Goal: Navigation & Orientation: Find specific page/section

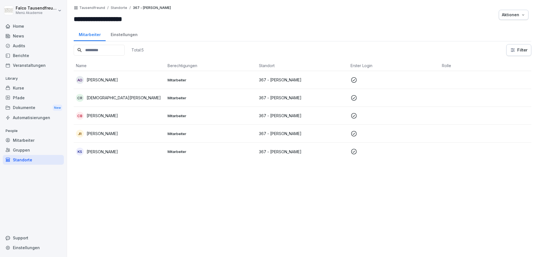
click at [8, 28] on icon at bounding box center [8, 26] width 4 height 4
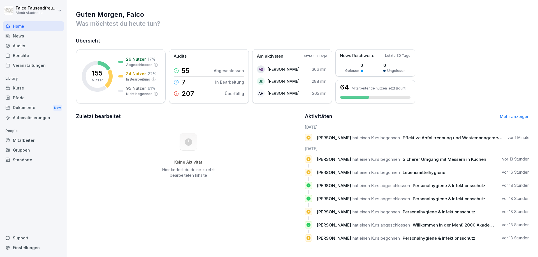
click at [20, 161] on div "Standorte" at bounding box center [33, 160] width 61 height 10
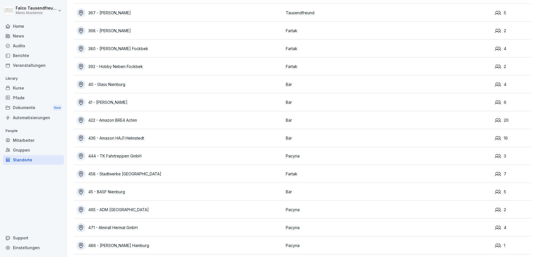
scroll to position [257, 0]
click at [145, 155] on div "444 - TK Fahrtreppen GmbH" at bounding box center [179, 155] width 206 height 9
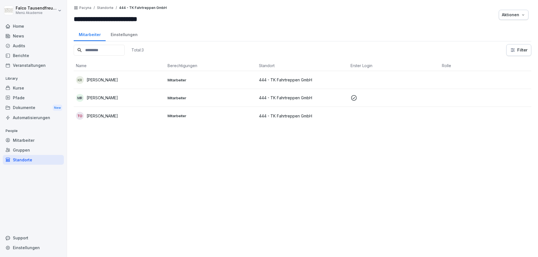
click at [21, 34] on div "News" at bounding box center [33, 36] width 61 height 10
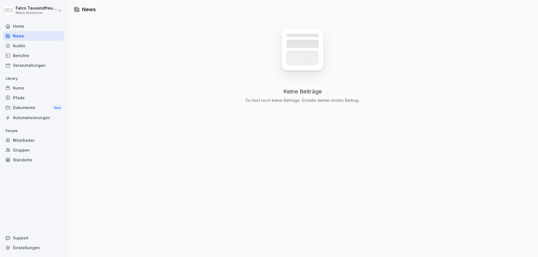
click at [19, 31] on div "News" at bounding box center [33, 36] width 61 height 10
click at [19, 27] on div "Home" at bounding box center [33, 26] width 61 height 10
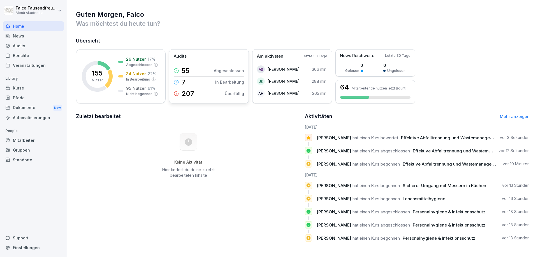
click at [186, 91] on p "207" at bounding box center [188, 93] width 13 height 7
